Goal: Information Seeking & Learning: Understand process/instructions

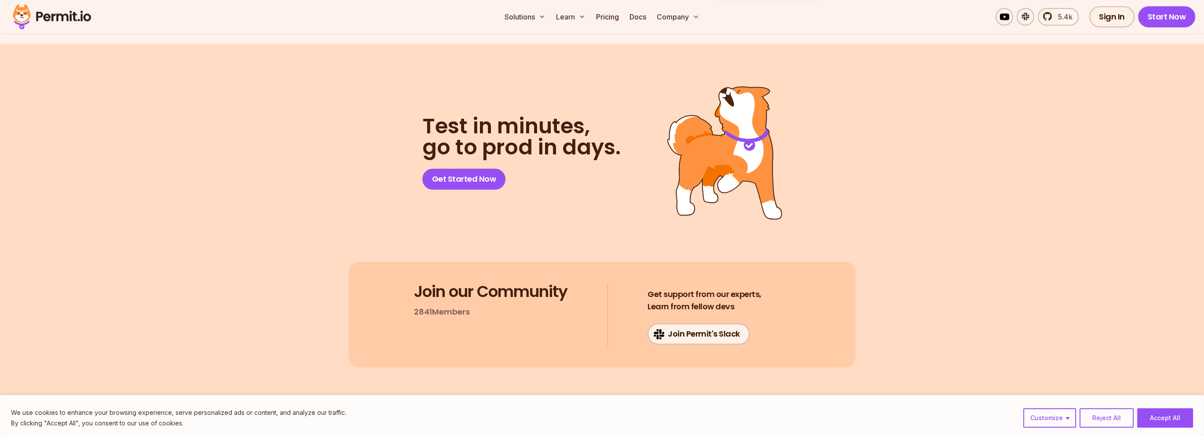
drag, startPoint x: 0, startPoint y: 0, endPoint x: 456, endPoint y: 255, distance: 522.2
drag, startPoint x: 378, startPoint y: 221, endPoint x: 461, endPoint y: 257, distance: 90.2
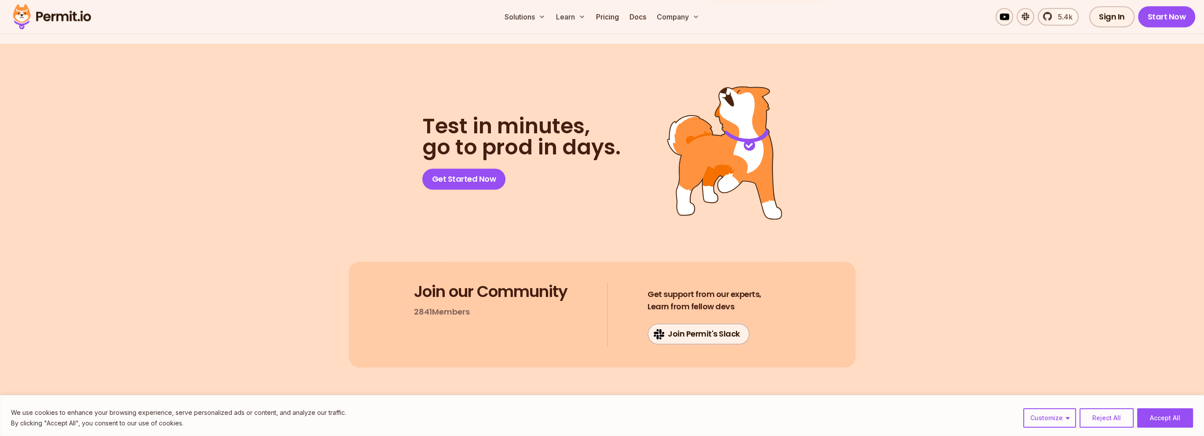
drag, startPoint x: 420, startPoint y: 232, endPoint x: 457, endPoint y: 262, distance: 47.6
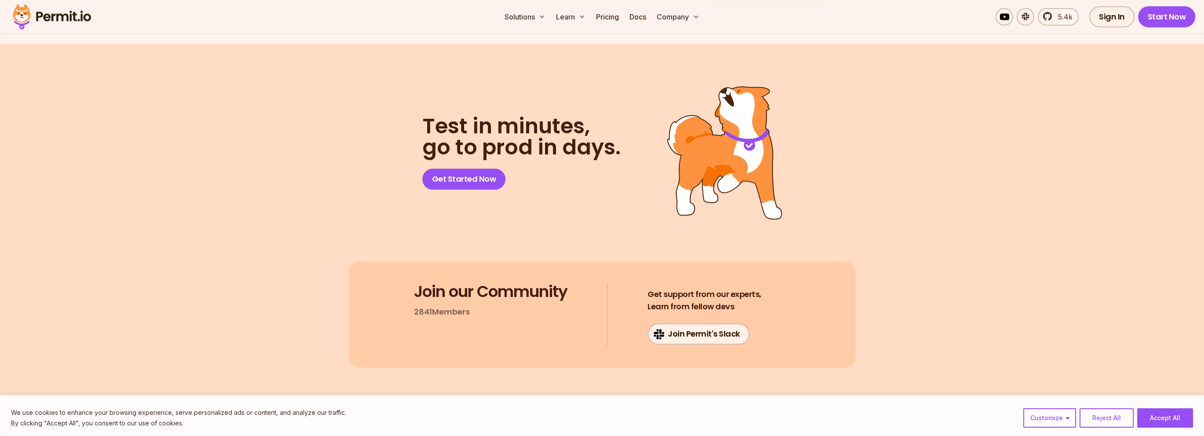
drag, startPoint x: 457, startPoint y: 262, endPoint x: 421, endPoint y: 235, distance: 44.7
drag, startPoint x: 444, startPoint y: 248, endPoint x: 466, endPoint y: 255, distance: 23.5
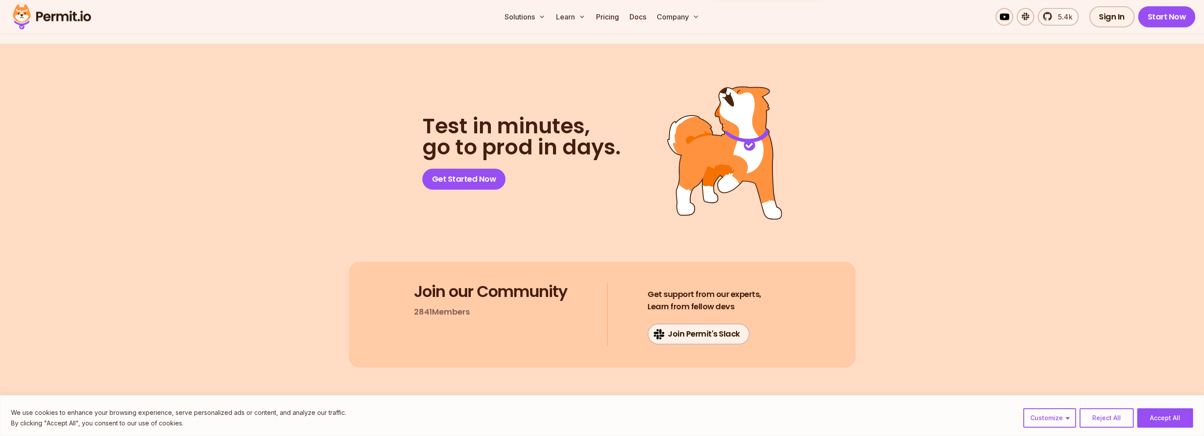
drag, startPoint x: 456, startPoint y: 260, endPoint x: 422, endPoint y: 236, distance: 41.9
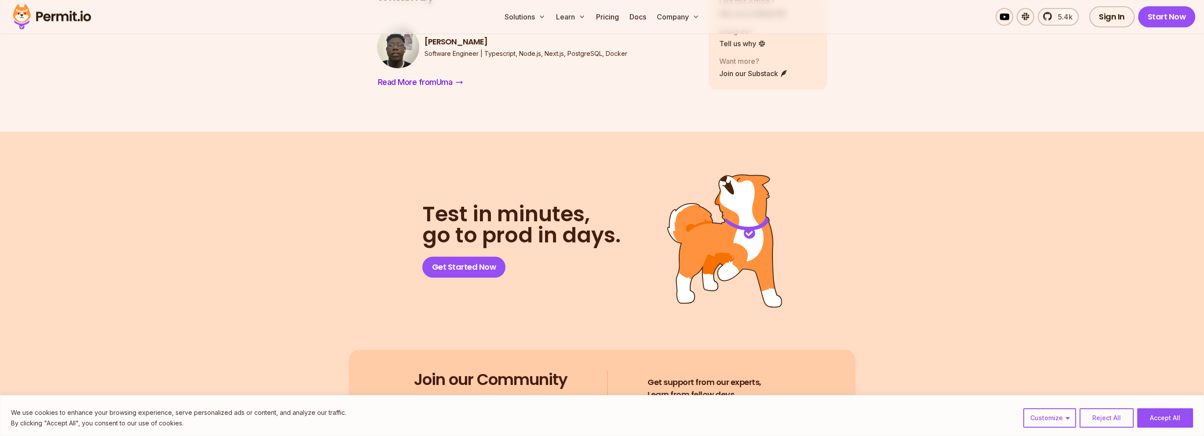
scroll to position [7412, 0]
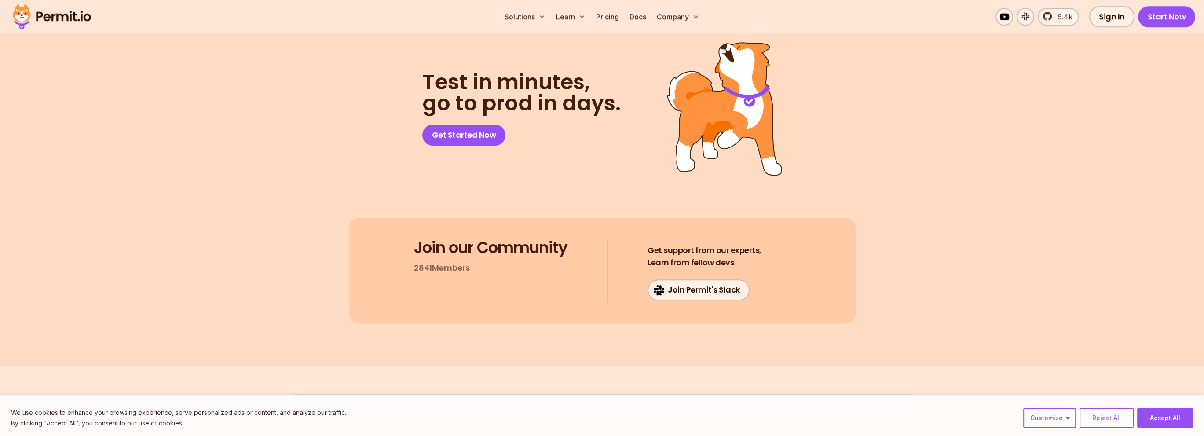
drag, startPoint x: 447, startPoint y: 213, endPoint x: 423, endPoint y: 190, distance: 33.6
drag, startPoint x: 376, startPoint y: 177, endPoint x: 452, endPoint y: 211, distance: 82.7
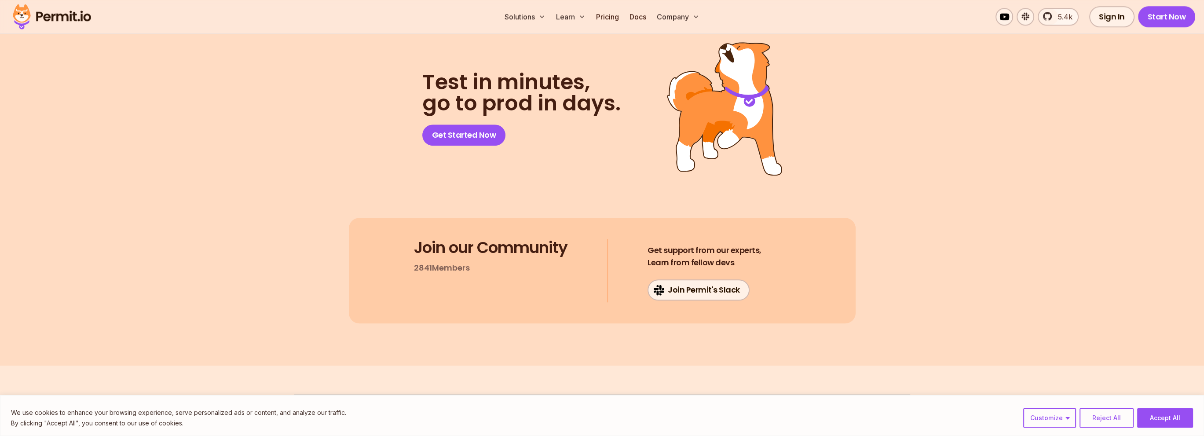
drag, startPoint x: 449, startPoint y: 214, endPoint x: 373, endPoint y: 172, distance: 86.6
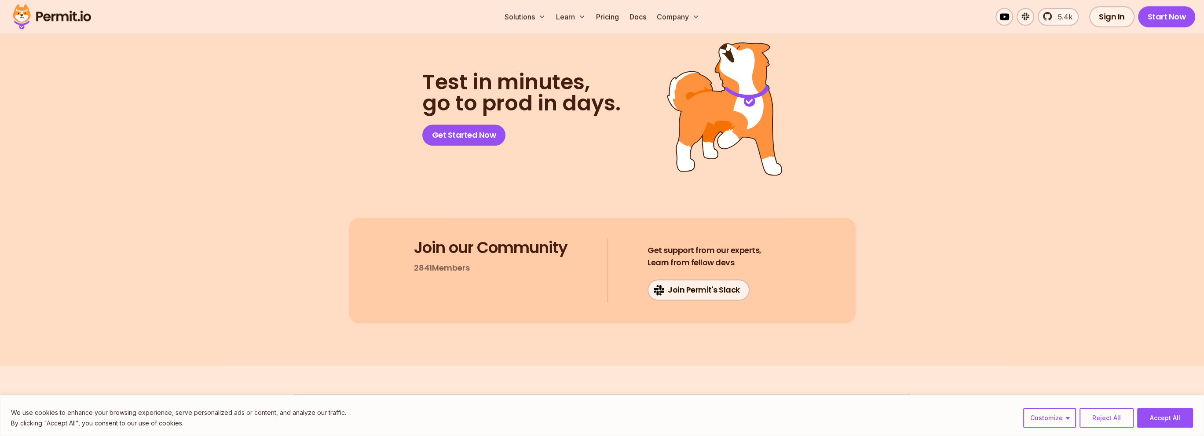
drag, startPoint x: 377, startPoint y: 174, endPoint x: 457, endPoint y: 214, distance: 89.9
click at [1162, 410] on button "Accept All" at bounding box center [1165, 417] width 56 height 19
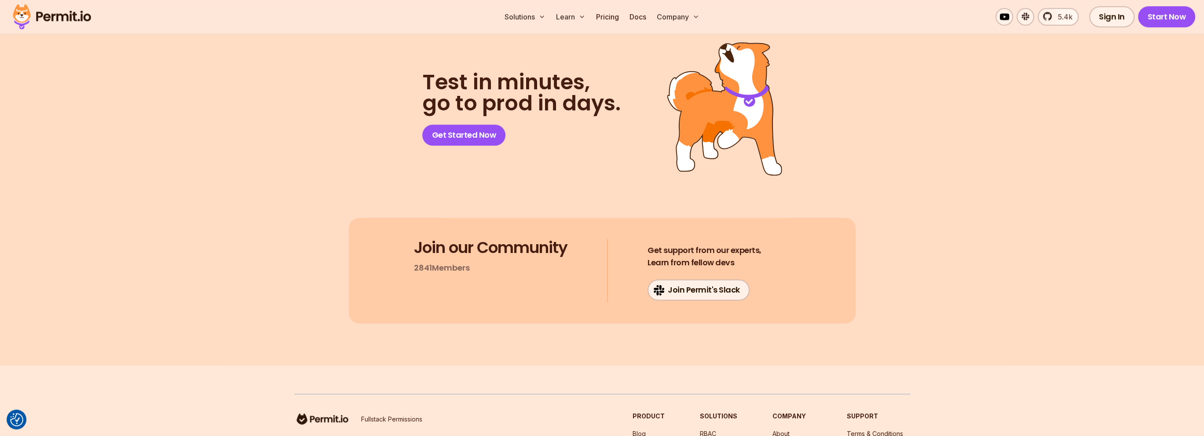
drag, startPoint x: 443, startPoint y: 214, endPoint x: 376, endPoint y: 178, distance: 76.2
drag, startPoint x: 376, startPoint y: 176, endPoint x: 462, endPoint y: 215, distance: 94.1
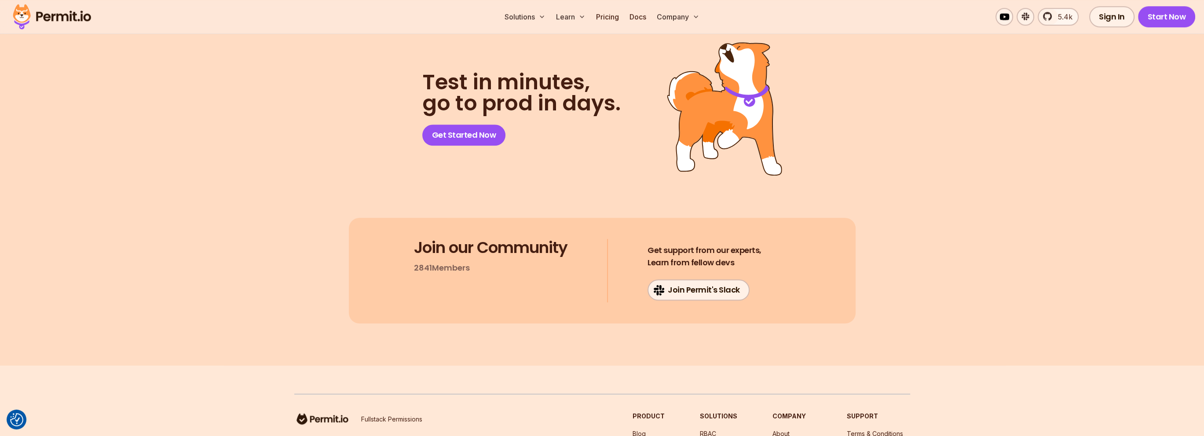
drag, startPoint x: 450, startPoint y: 218, endPoint x: 375, endPoint y: 179, distance: 85.0
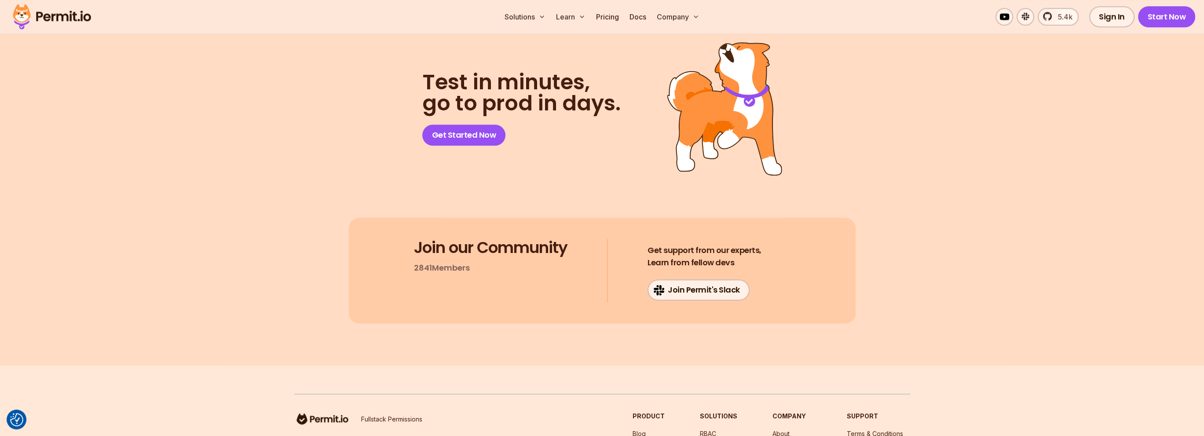
drag, startPoint x: 375, startPoint y: 175, endPoint x: 477, endPoint y: 216, distance: 110.3
drag, startPoint x: 477, startPoint y: 216, endPoint x: 372, endPoint y: 182, distance: 111.0
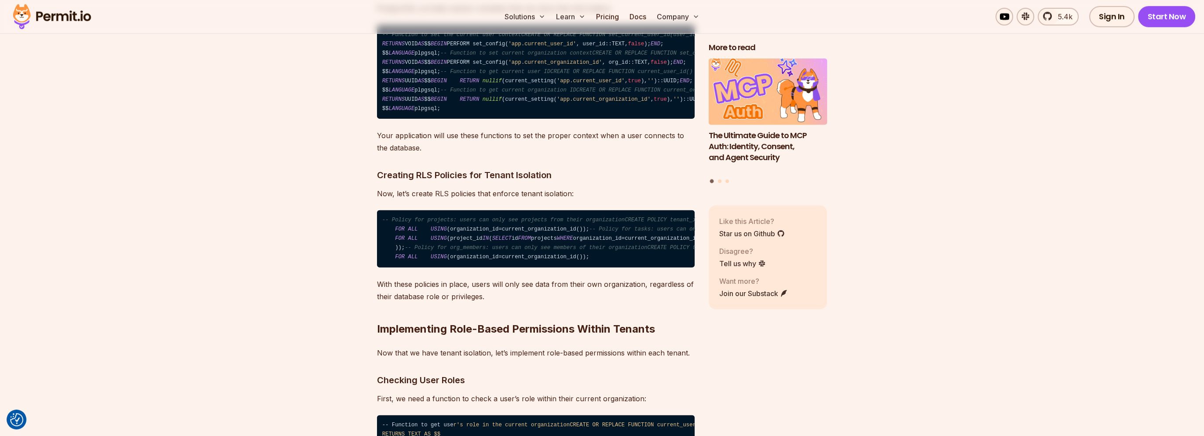
scroll to position [4598, 0]
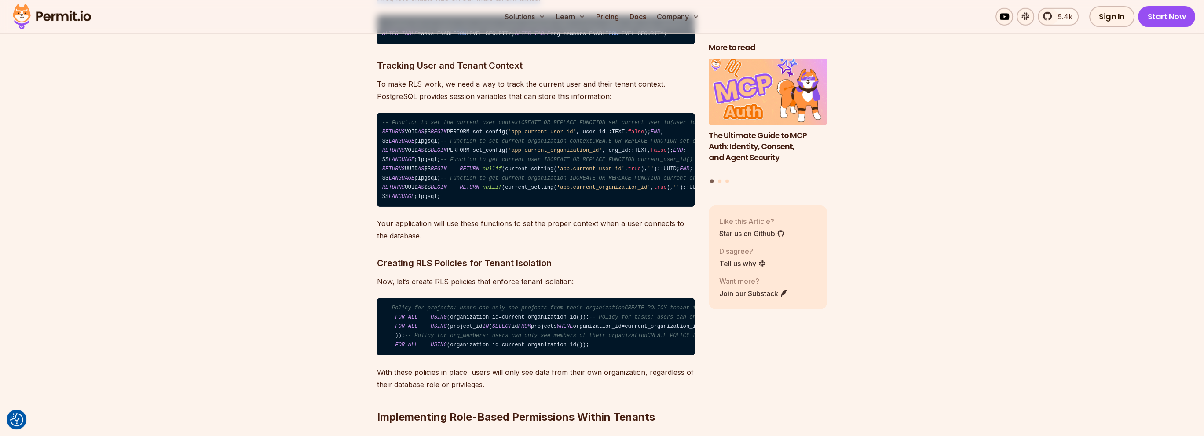
drag, startPoint x: 372, startPoint y: 149, endPoint x: 552, endPoint y: 156, distance: 180.0
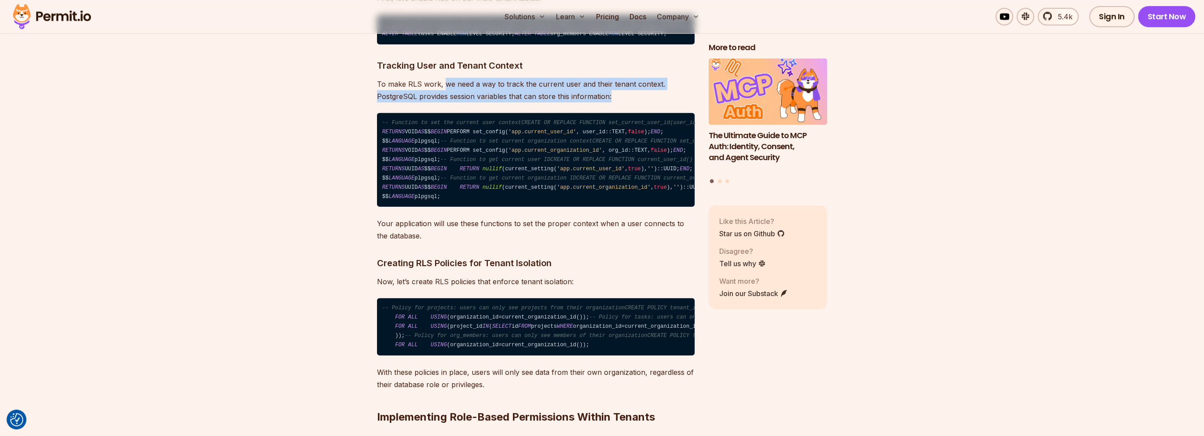
drag, startPoint x: 444, startPoint y: 243, endPoint x: 628, endPoint y: 257, distance: 184.4
click at [628, 102] on p "To make RLS work, we need a way to track the current user and their tenant cont…" at bounding box center [536, 90] width 318 height 25
drag, startPoint x: 624, startPoint y: 258, endPoint x: 360, endPoint y: 240, distance: 264.5
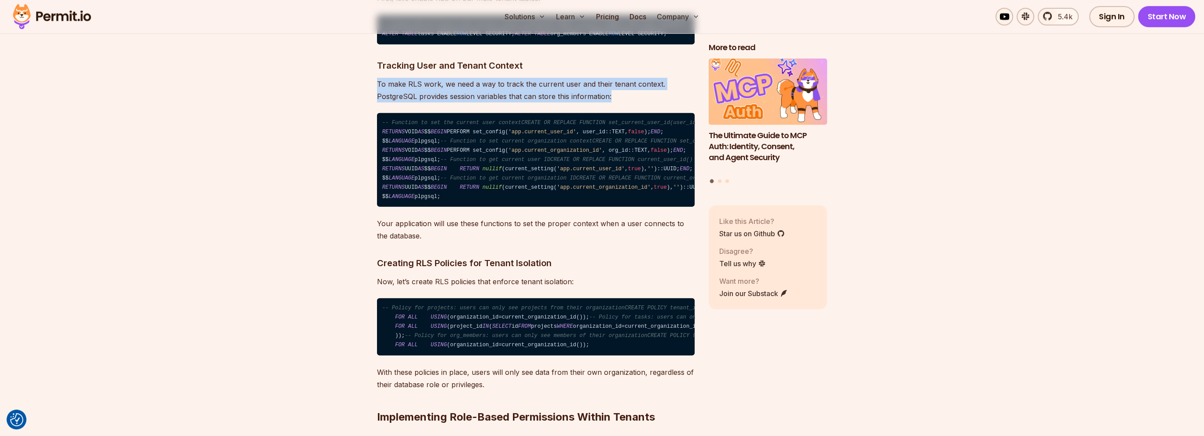
drag, startPoint x: 450, startPoint y: 247, endPoint x: 628, endPoint y: 263, distance: 179.3
click at [628, 102] on p "To make RLS work, we need a way to track the current user and their tenant cont…" at bounding box center [536, 90] width 318 height 25
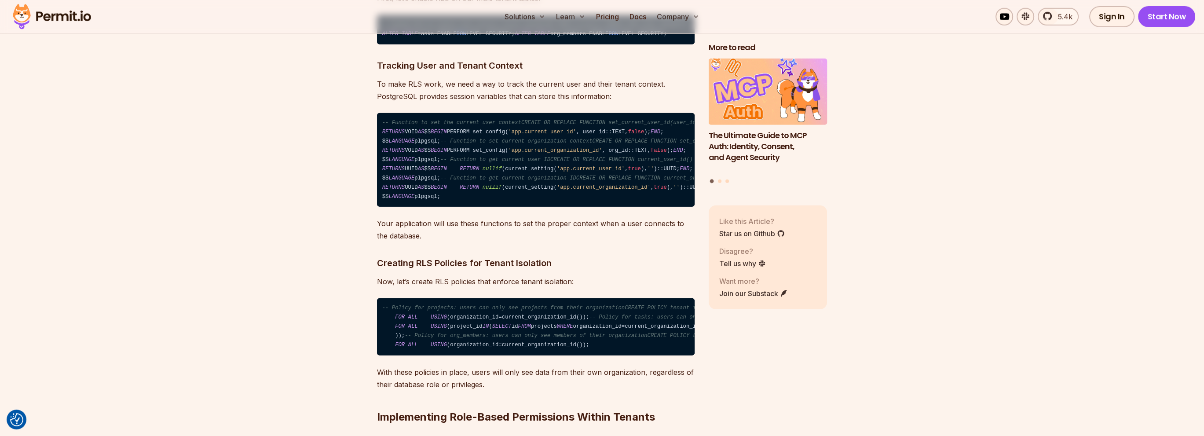
scroll to position [4686, 0]
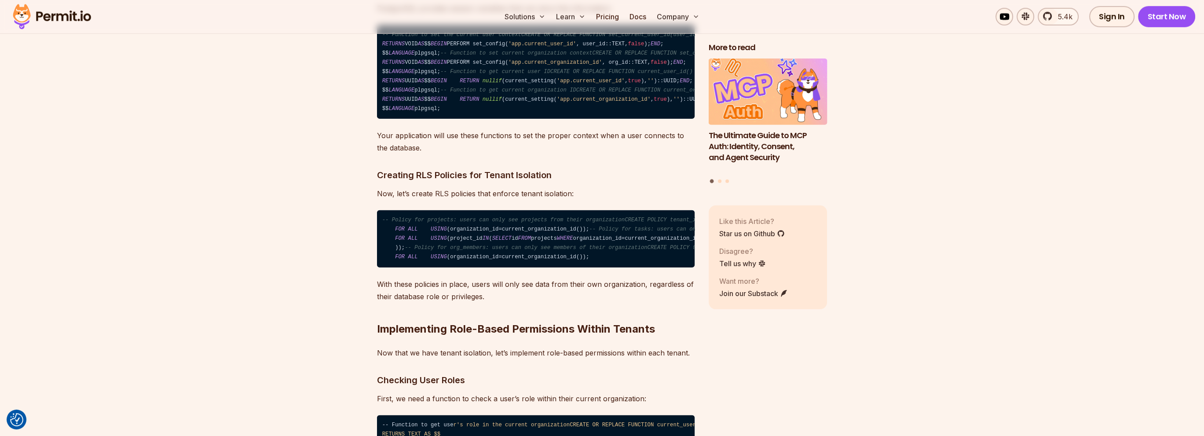
drag, startPoint x: 467, startPoint y: 234, endPoint x: 377, endPoint y: 205, distance: 94.0
click at [377, 119] on code "-- Function to set the current user contextCREATE OR REPLACE FUNCTION set_curre…" at bounding box center [536, 72] width 318 height 94
drag, startPoint x: 442, startPoint y: 272, endPoint x: 367, endPoint y: 254, distance: 76.6
click at [443, 119] on code "-- Function to set the current user contextCREATE OR REPLACE FUNCTION set_curre…" at bounding box center [536, 72] width 318 height 94
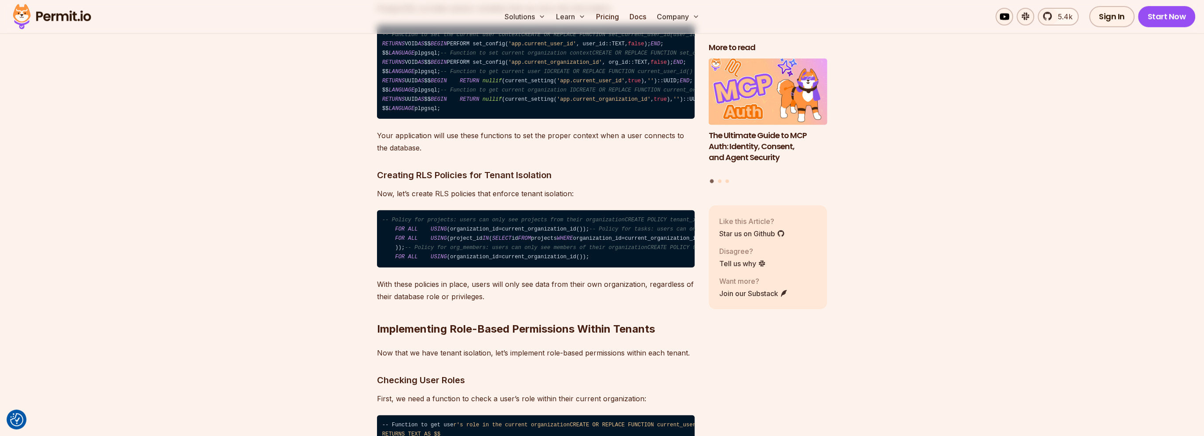
drag, startPoint x: 448, startPoint y: 283, endPoint x: 372, endPoint y: 256, distance: 80.5
click at [431, 119] on code "-- Function to set the current user contextCREATE OR REPLACE FUNCTION set_curre…" at bounding box center [536, 72] width 318 height 94
drag, startPoint x: 452, startPoint y: 281, endPoint x: 378, endPoint y: 252, distance: 79.6
click at [378, 119] on code "-- Function to set the current user contextCREATE OR REPLACE FUNCTION set_curre…" at bounding box center [536, 72] width 318 height 94
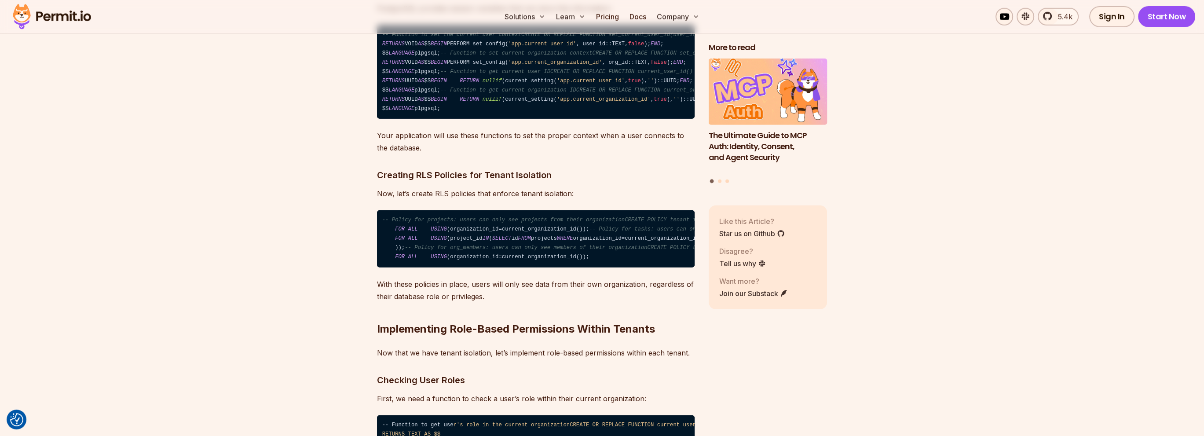
click at [438, 119] on code "-- Function to set the current user contextCREATE OR REPLACE FUNCTION set_curre…" at bounding box center [536, 72] width 318 height 94
drag, startPoint x: 447, startPoint y: 283, endPoint x: 379, endPoint y: 253, distance: 73.9
click at [379, 119] on code "-- Function to set the current user contextCREATE OR REPLACE FUNCTION set_curre…" at bounding box center [536, 72] width 318 height 94
click at [380, 119] on code "-- Function to set the current user contextCREATE OR REPLACE FUNCTION set_curre…" at bounding box center [536, 72] width 318 height 94
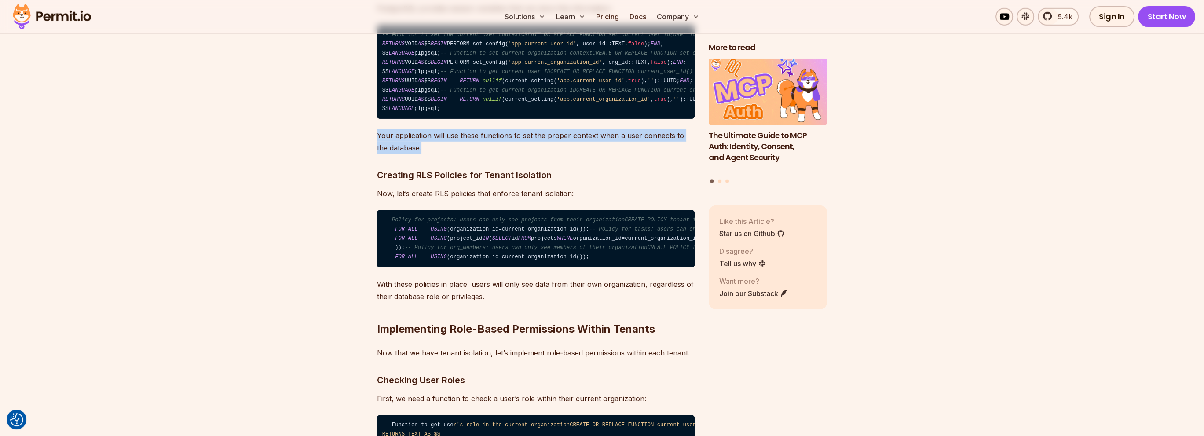
drag, startPoint x: 376, startPoint y: 407, endPoint x: 432, endPoint y: 417, distance: 57.6
click at [432, 154] on p "Your application will use these functions to set the proper context when a user…" at bounding box center [536, 141] width 318 height 25
drag, startPoint x: 426, startPoint y: 420, endPoint x: 373, endPoint y: 401, distance: 55.5
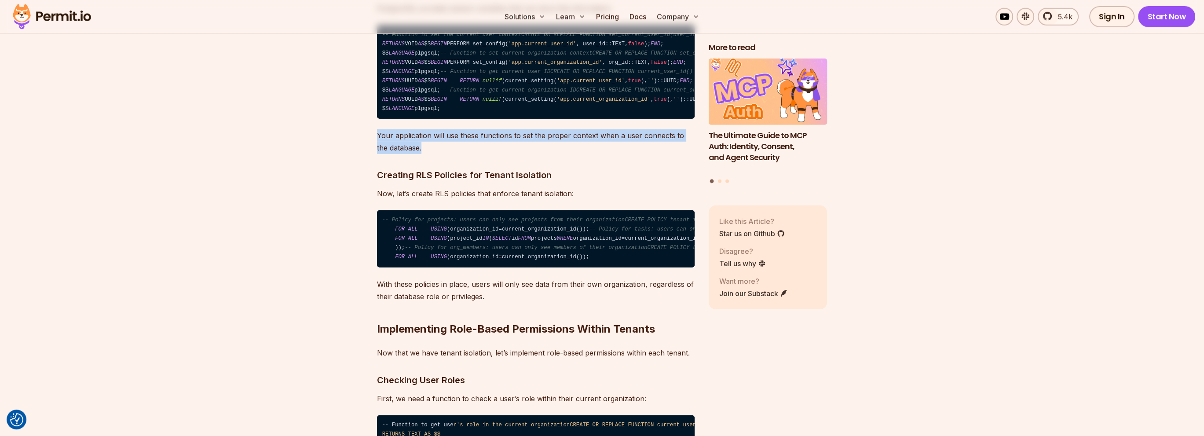
drag, startPoint x: 371, startPoint y: 402, endPoint x: 437, endPoint y: 417, distance: 68.1
drag, startPoint x: 438, startPoint y: 417, endPoint x: 436, endPoint y: 423, distance: 7.0
click at [438, 154] on p "Your application will use these functions to set the proper context when a user…" at bounding box center [536, 141] width 318 height 25
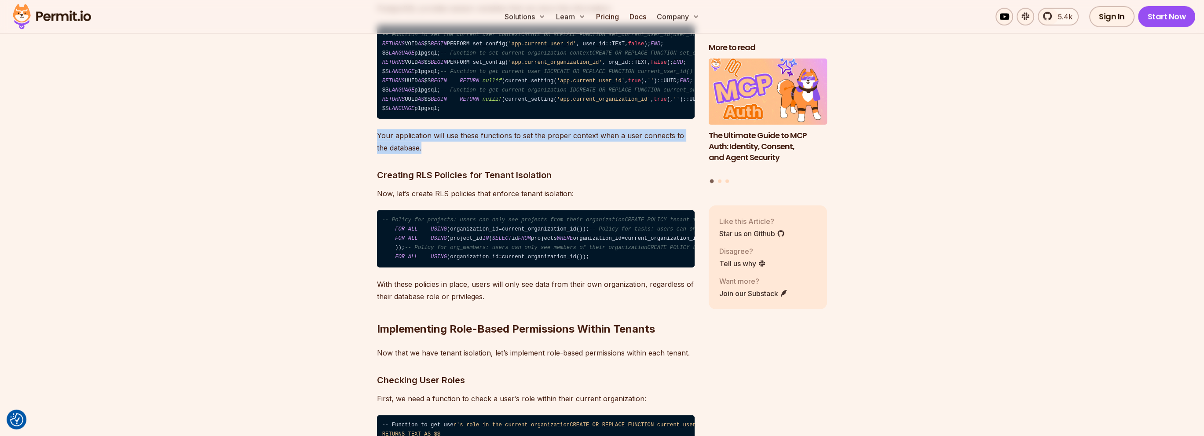
click at [394, 154] on p "Your application will use these functions to set the proper context when a user…" at bounding box center [536, 141] width 318 height 25
drag, startPoint x: 435, startPoint y: 424, endPoint x: 373, endPoint y: 408, distance: 64.7
drag, startPoint x: 373, startPoint y: 405, endPoint x: 439, endPoint y: 418, distance: 67.7
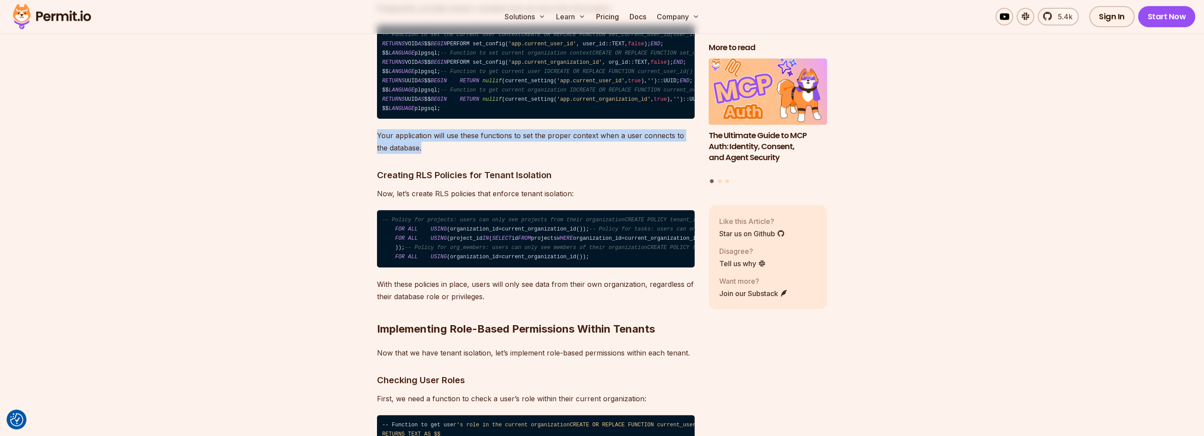
click at [439, 154] on p "Your application will use these functions to set the proper context when a user…" at bounding box center [536, 141] width 318 height 25
drag, startPoint x: 439, startPoint y: 418, endPoint x: 380, endPoint y: 401, distance: 61.9
click at [380, 154] on p "Your application will use these functions to set the proper context when a user…" at bounding box center [536, 141] width 318 height 25
